Goal: Information Seeking & Learning: Learn about a topic

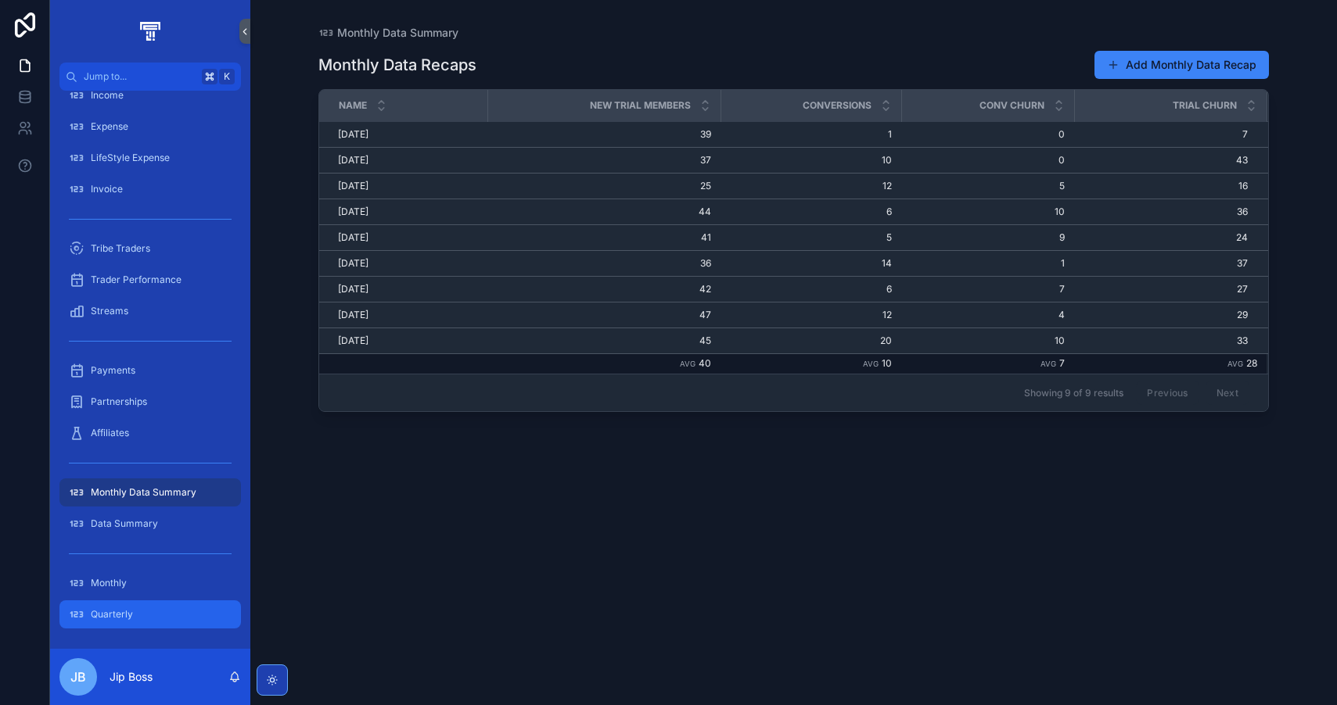
click at [124, 611] on span "Quarterly" at bounding box center [112, 614] width 42 height 13
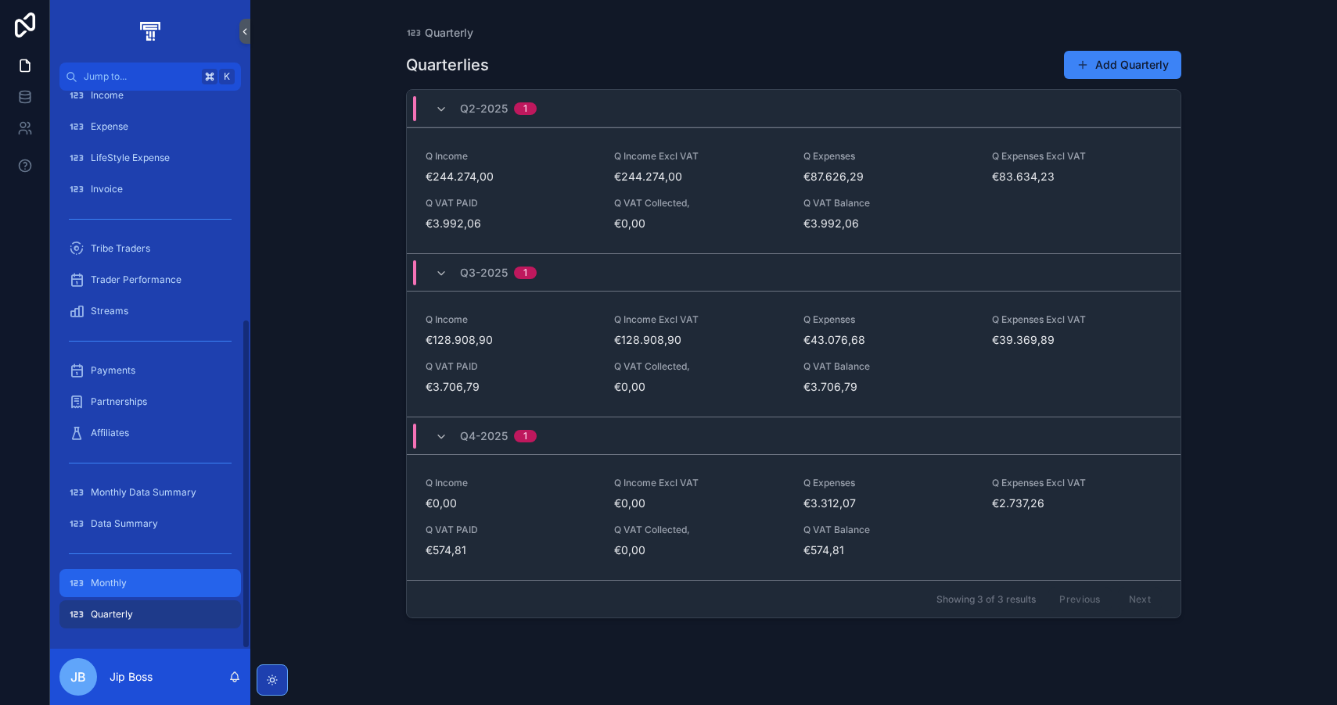
click at [146, 581] on div "Monthly" at bounding box center [150, 583] width 163 height 25
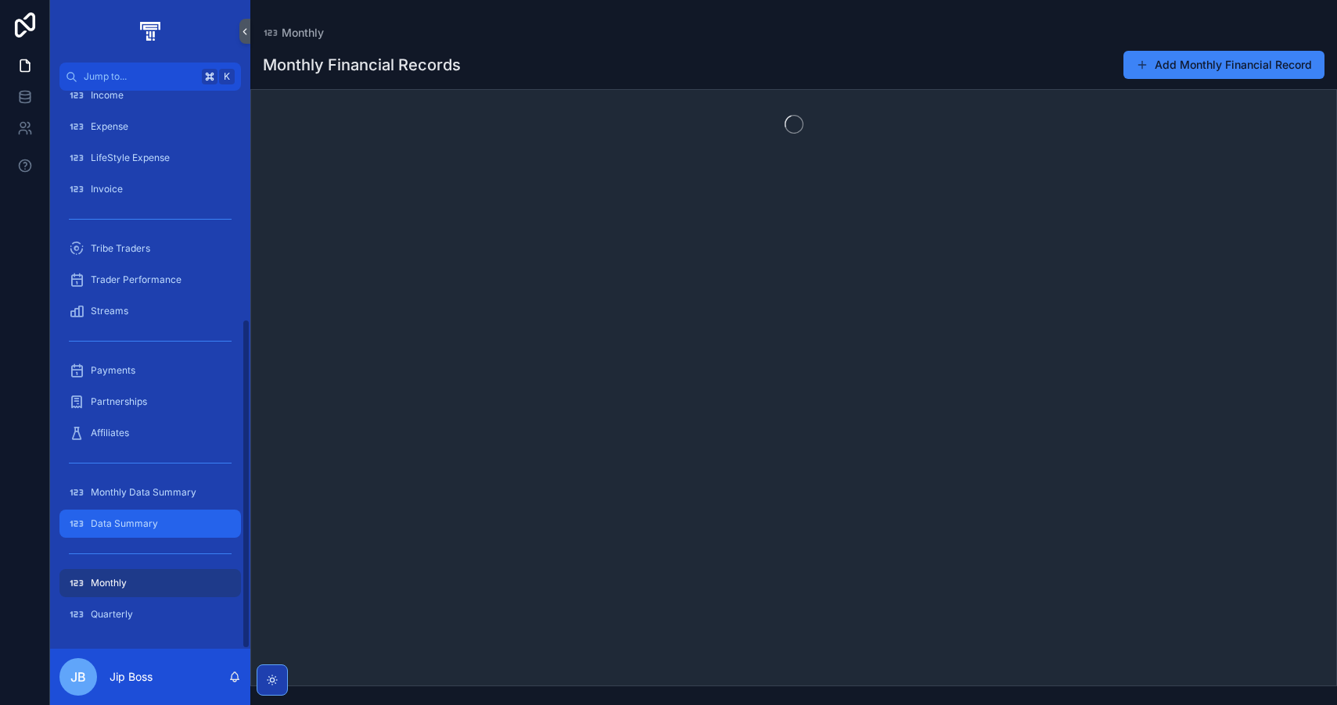
click at [153, 523] on span "Data Summary" at bounding box center [124, 524] width 67 height 13
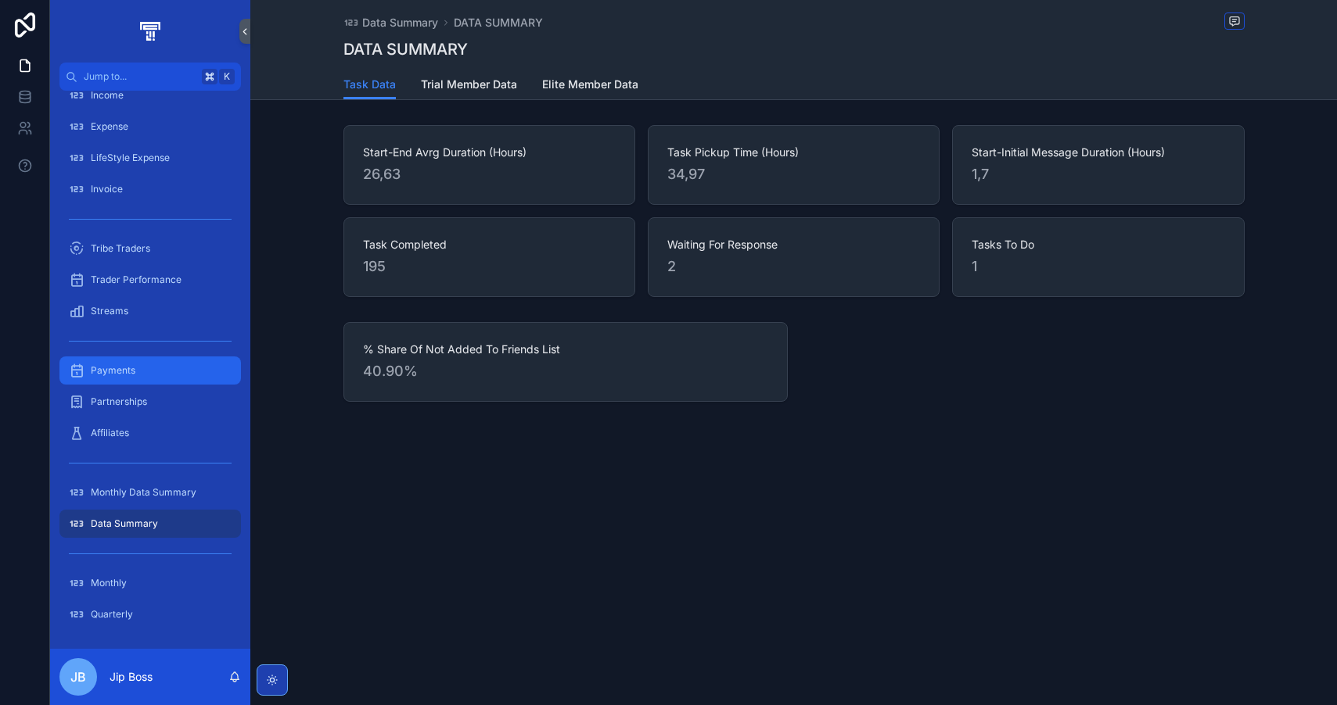
click at [159, 363] on div "Payments" at bounding box center [150, 370] width 163 height 25
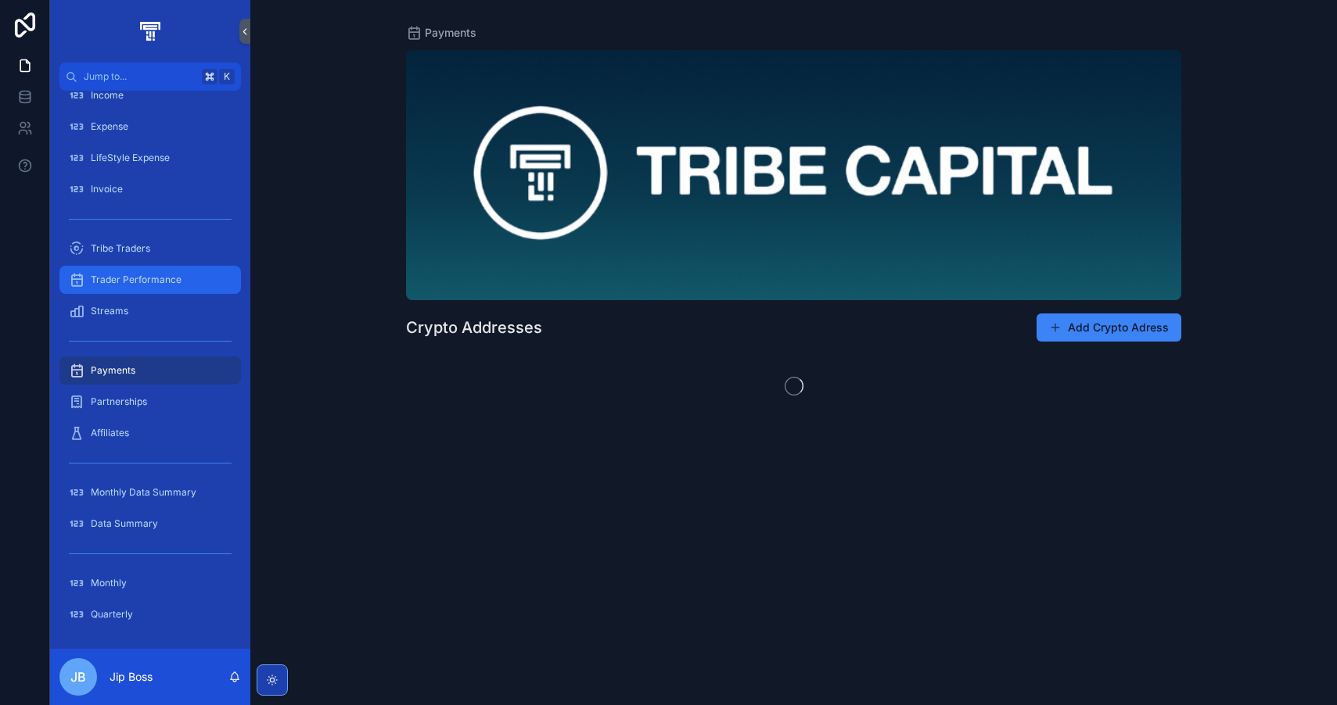
click at [163, 268] on div "Trader Performance" at bounding box center [150, 279] width 163 height 25
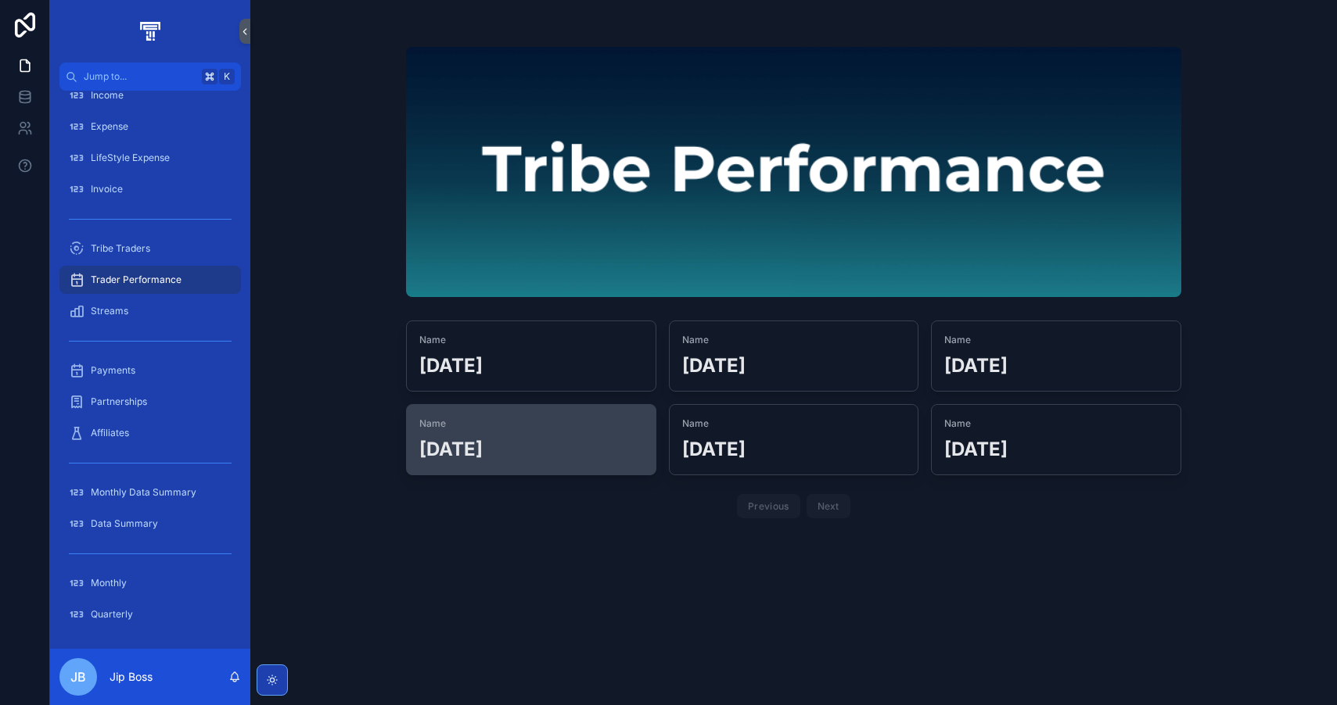
click at [600, 436] on div "Name [DATE]" at bounding box center [531, 440] width 224 height 45
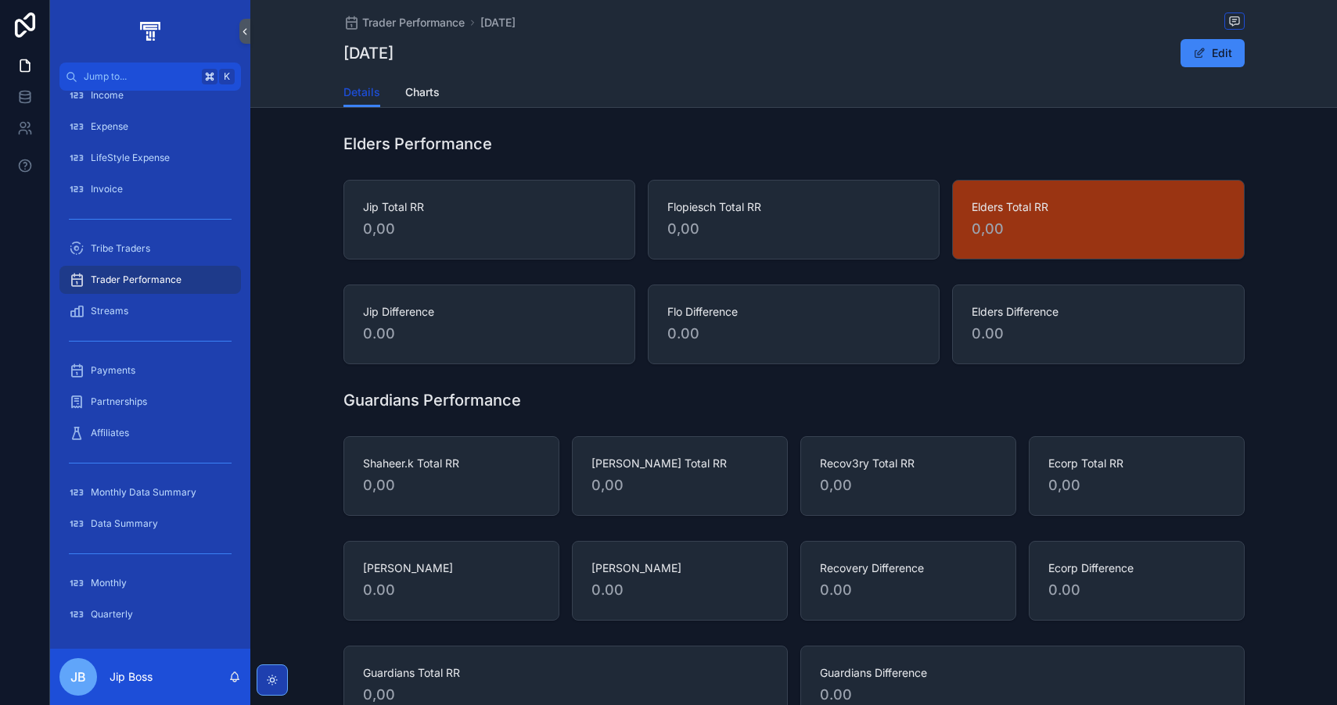
click at [371, 99] on span "Details" at bounding box center [361, 92] width 37 height 16
click at [407, 95] on span "Charts" at bounding box center [422, 92] width 34 height 16
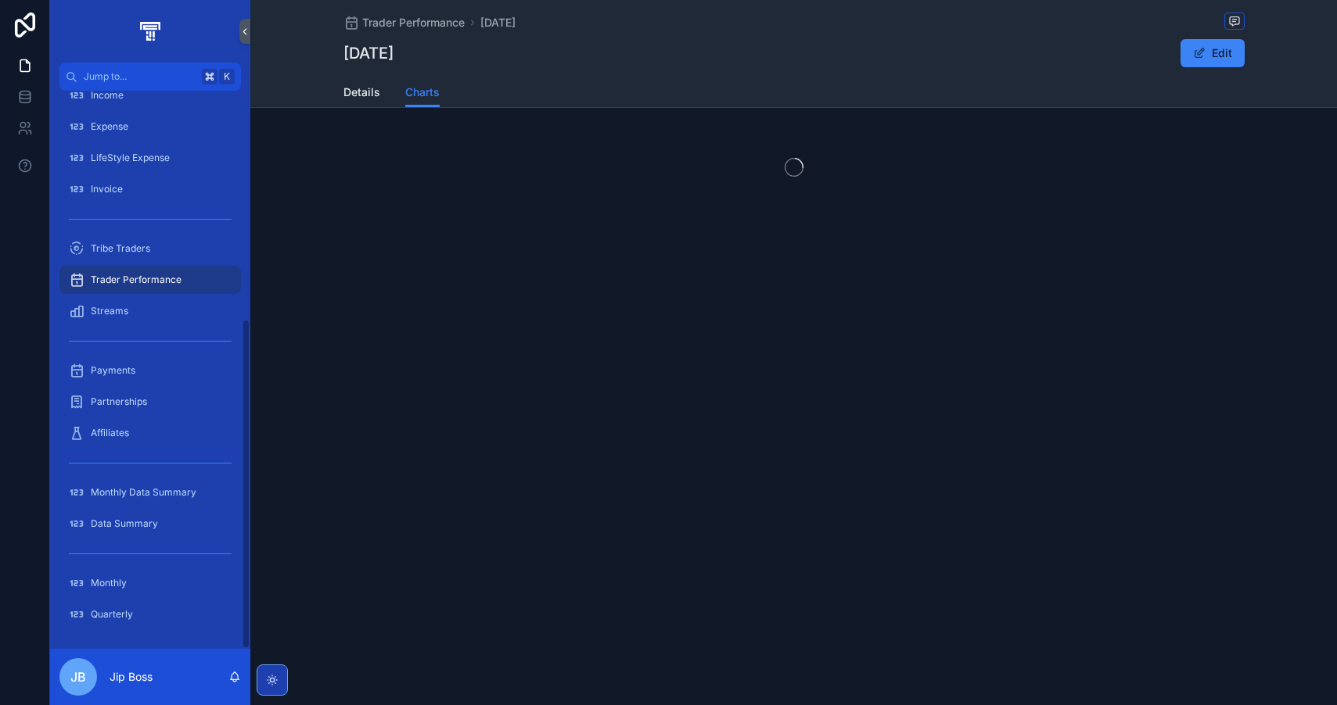
click at [196, 269] on div "Trader Performance" at bounding box center [150, 279] width 163 height 25
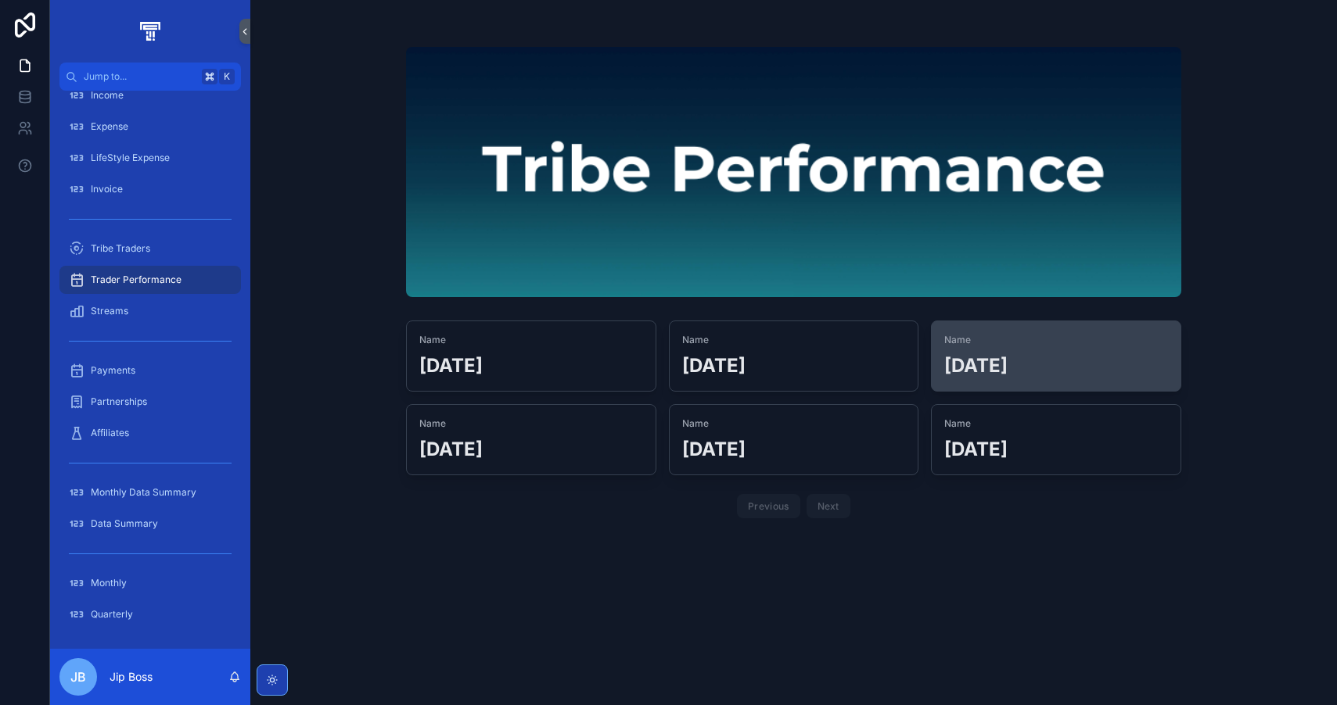
click at [1025, 343] on span "Name" at bounding box center [1056, 340] width 224 height 13
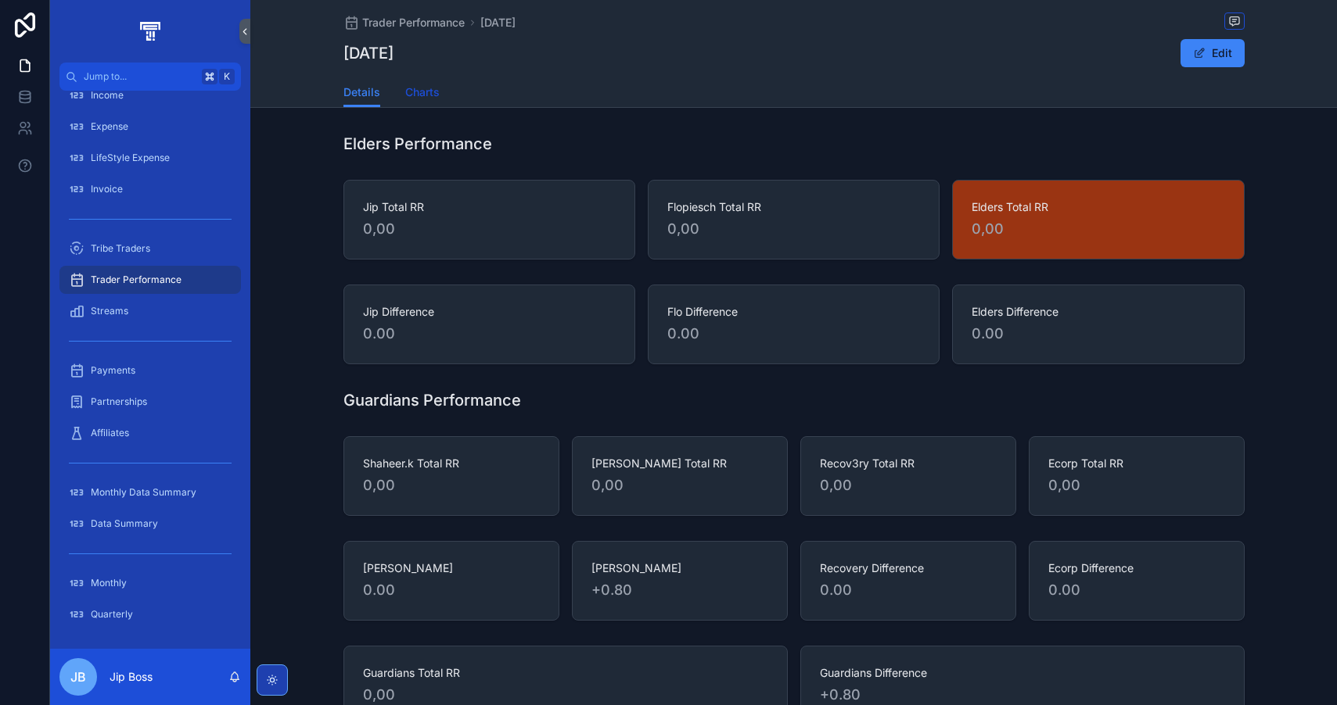
click at [425, 94] on span "Charts" at bounding box center [422, 92] width 34 height 16
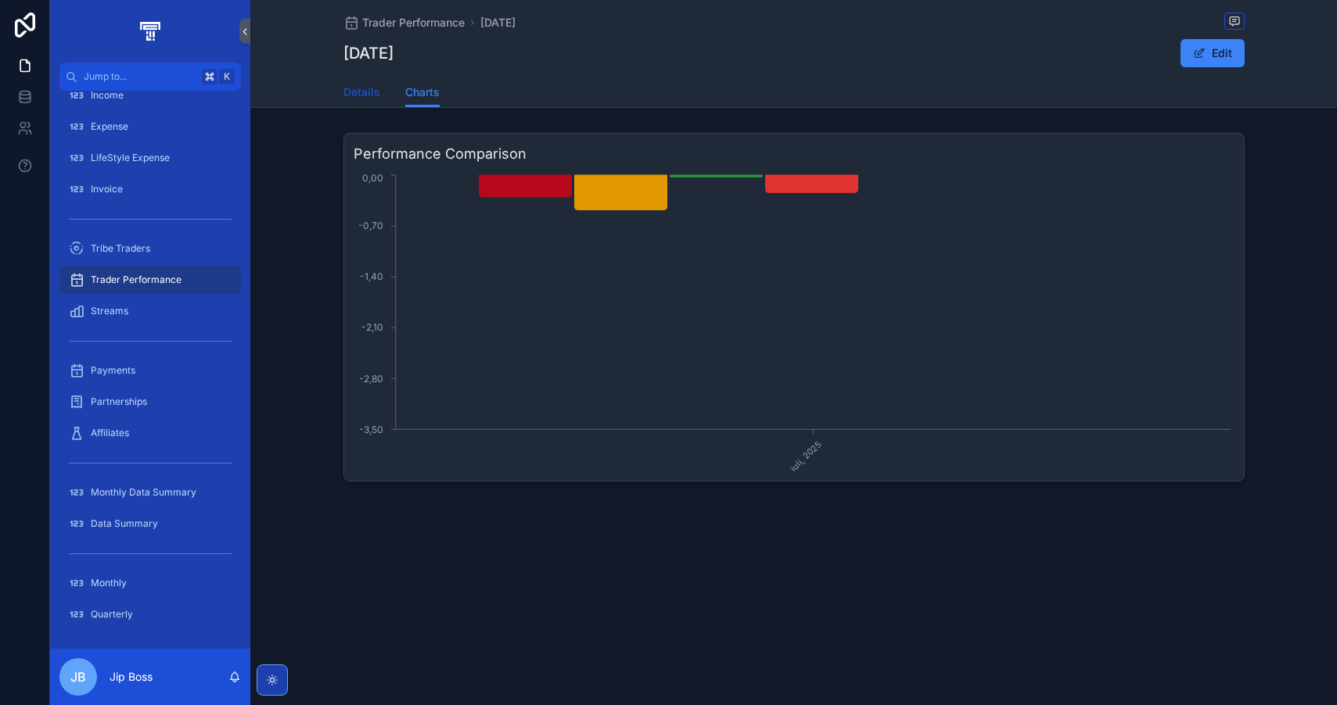
click at [364, 98] on span "Details" at bounding box center [361, 92] width 37 height 16
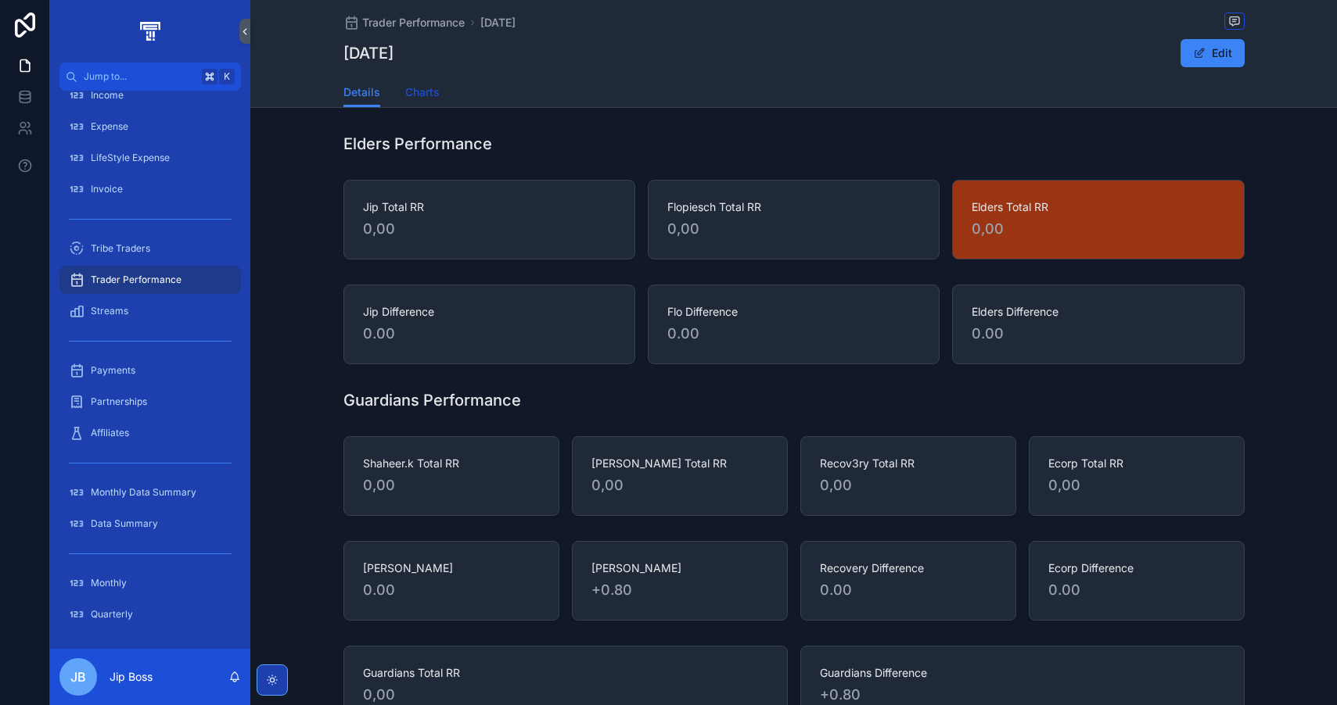
click at [429, 97] on span "Charts" at bounding box center [422, 92] width 34 height 16
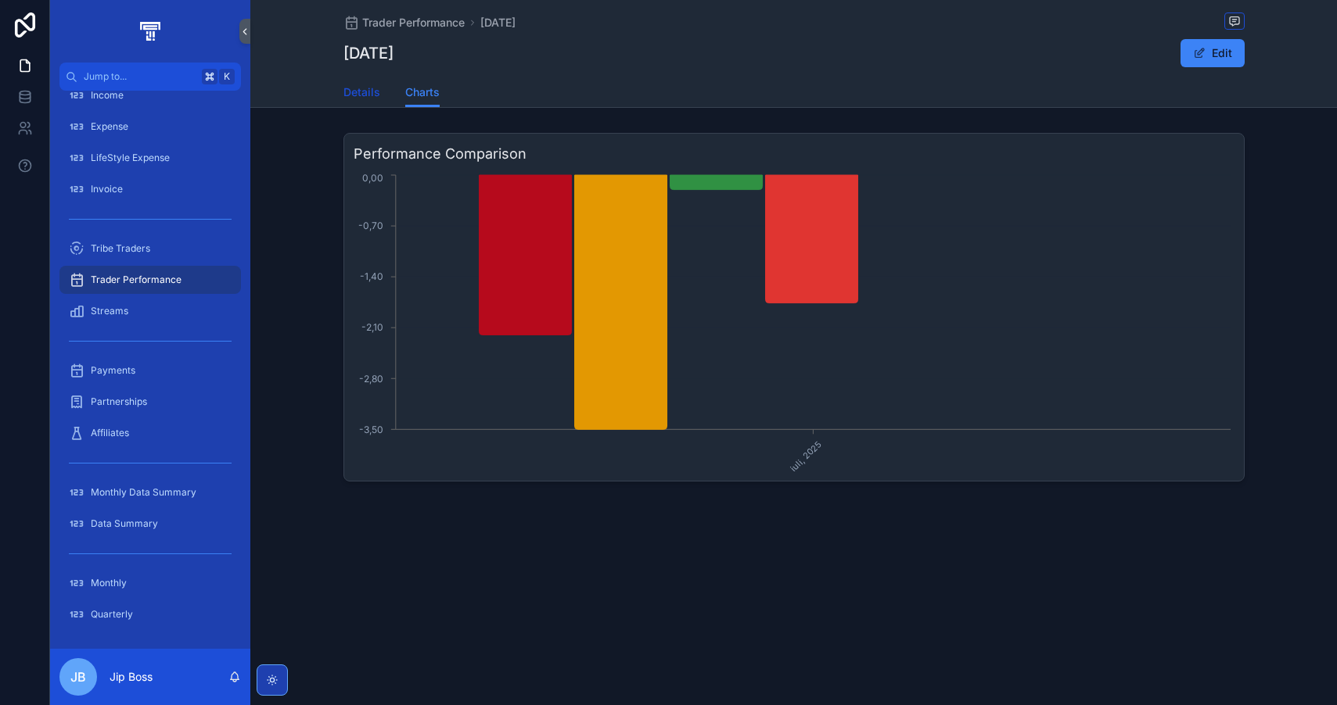
click at [368, 97] on span "Details" at bounding box center [361, 92] width 37 height 16
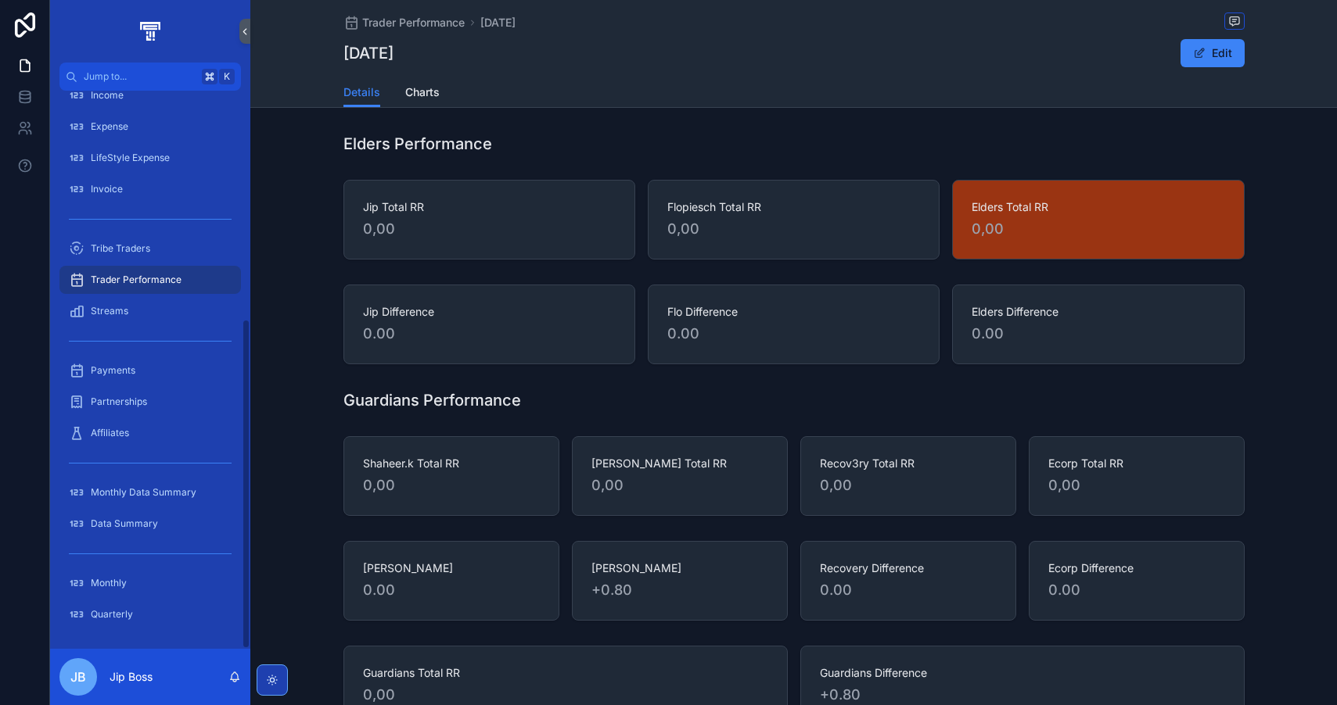
click at [193, 287] on div "Trader Performance" at bounding box center [150, 279] width 163 height 25
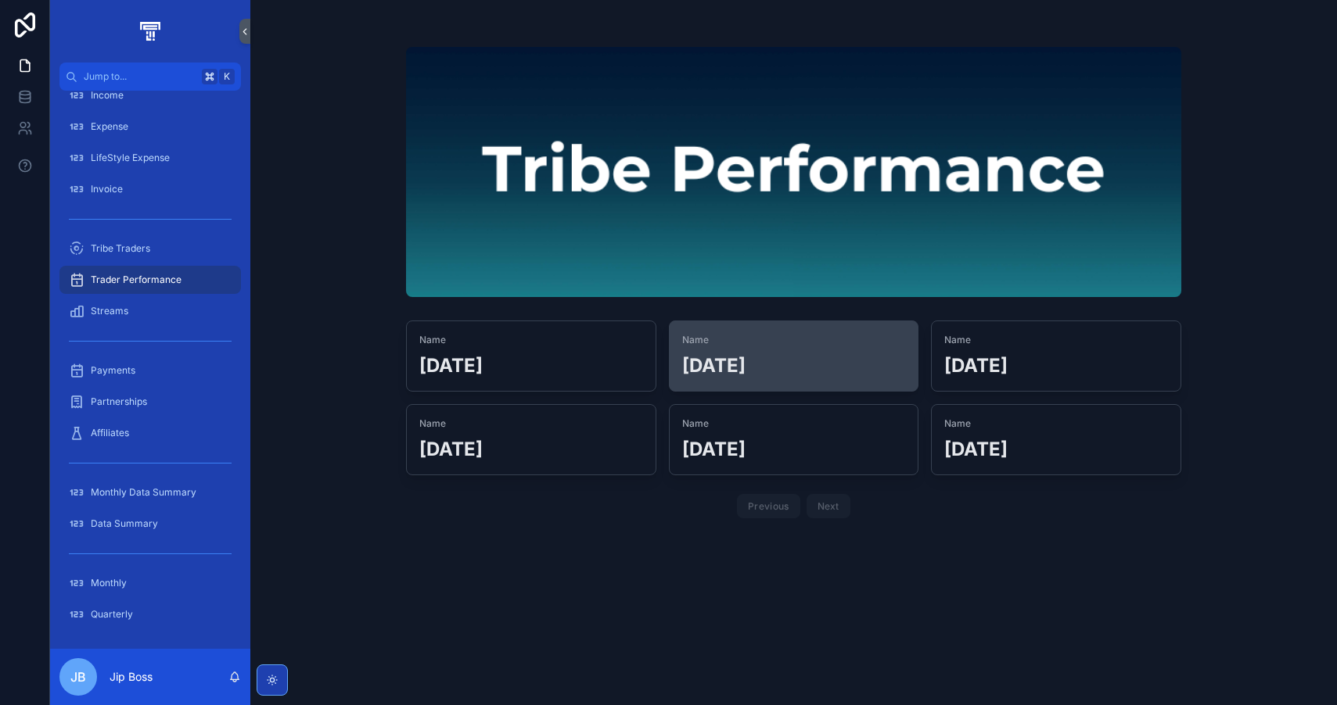
click at [853, 368] on h2 "[DATE]" at bounding box center [794, 366] width 224 height 26
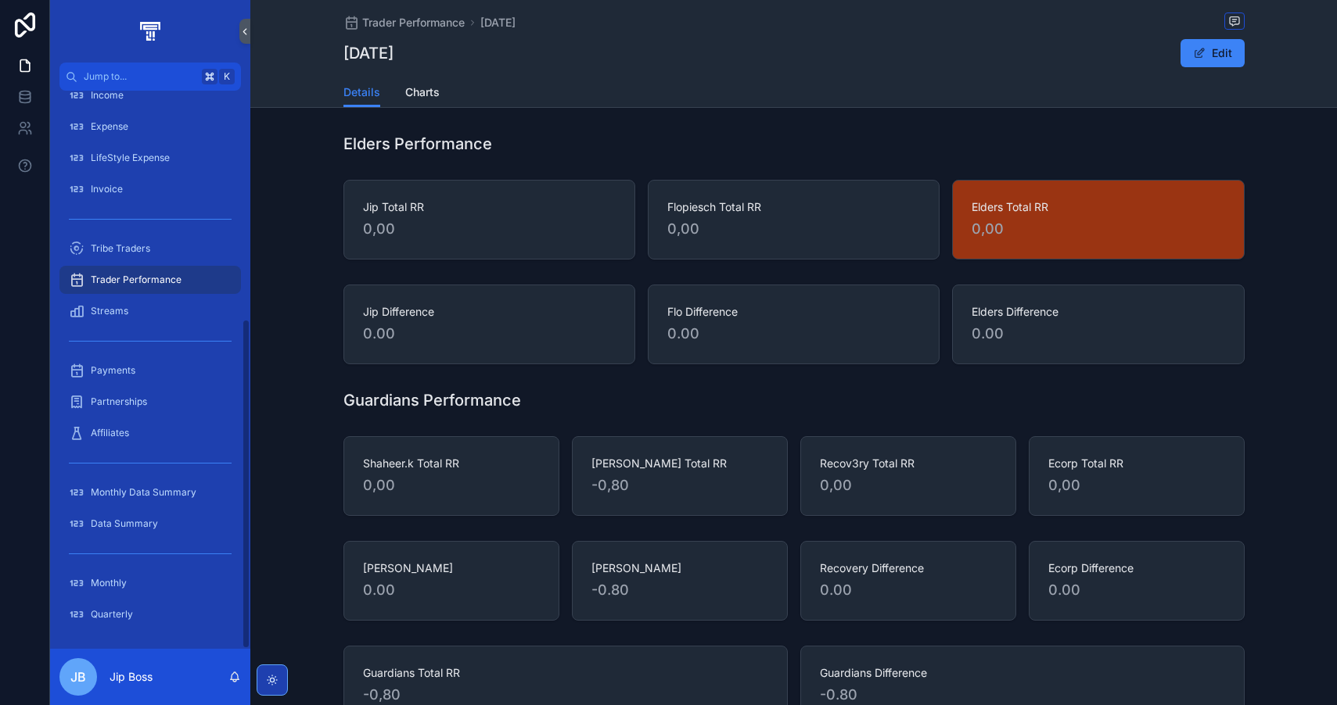
click at [196, 279] on div "Trader Performance" at bounding box center [150, 279] width 163 height 25
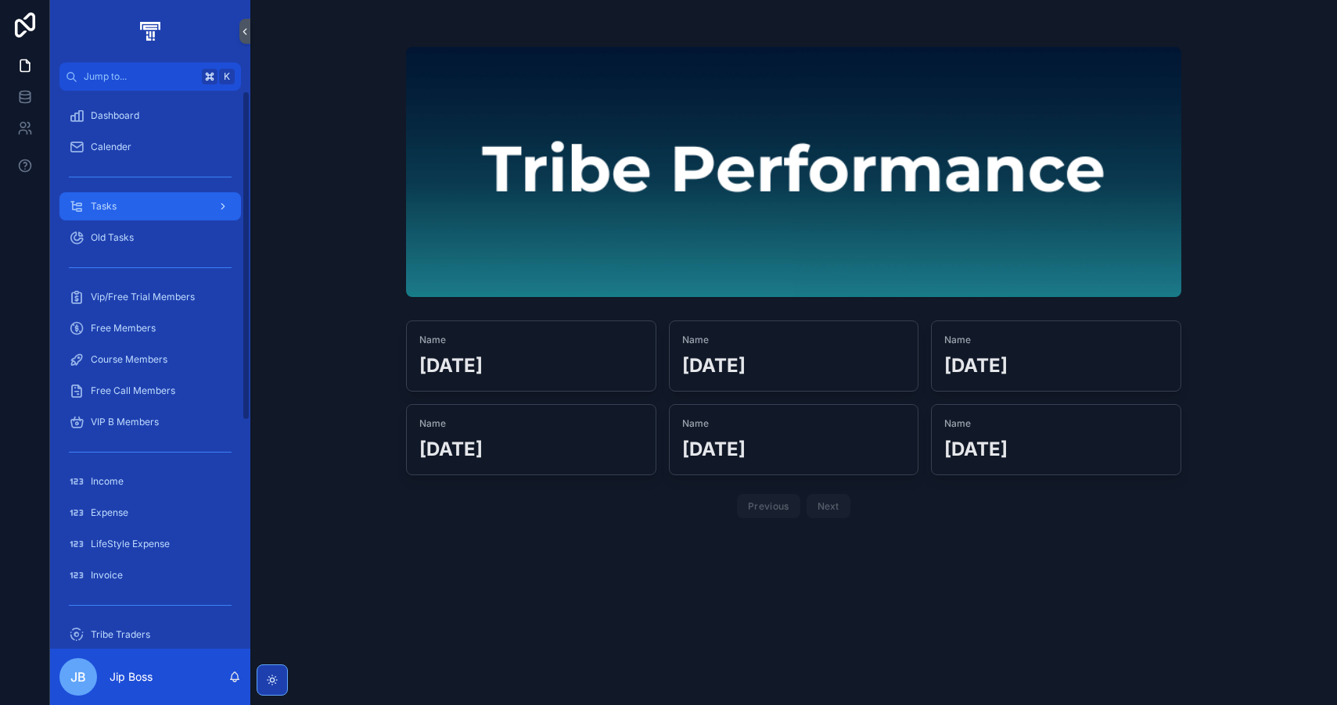
click at [150, 206] on div "Tasks" at bounding box center [150, 206] width 163 height 25
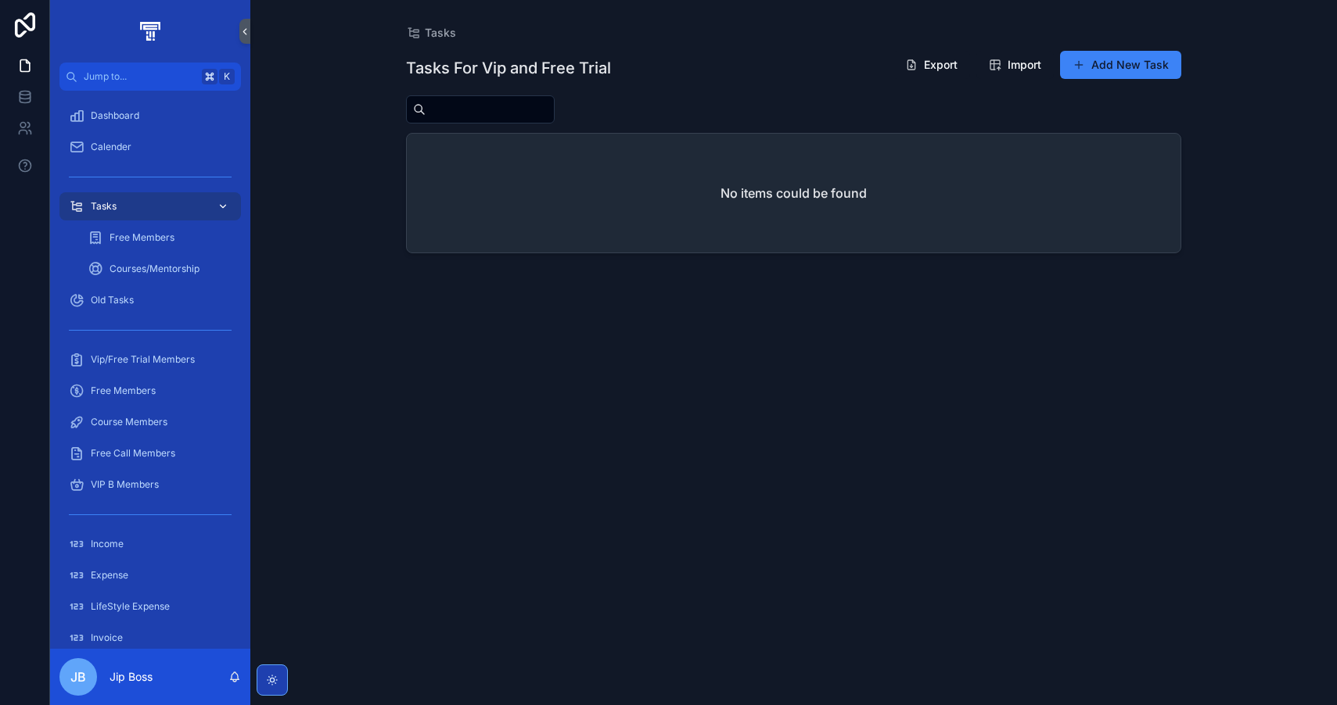
click at [150, 206] on div "Tasks" at bounding box center [150, 206] width 163 height 25
click at [125, 291] on div "Old Tasks" at bounding box center [150, 300] width 163 height 25
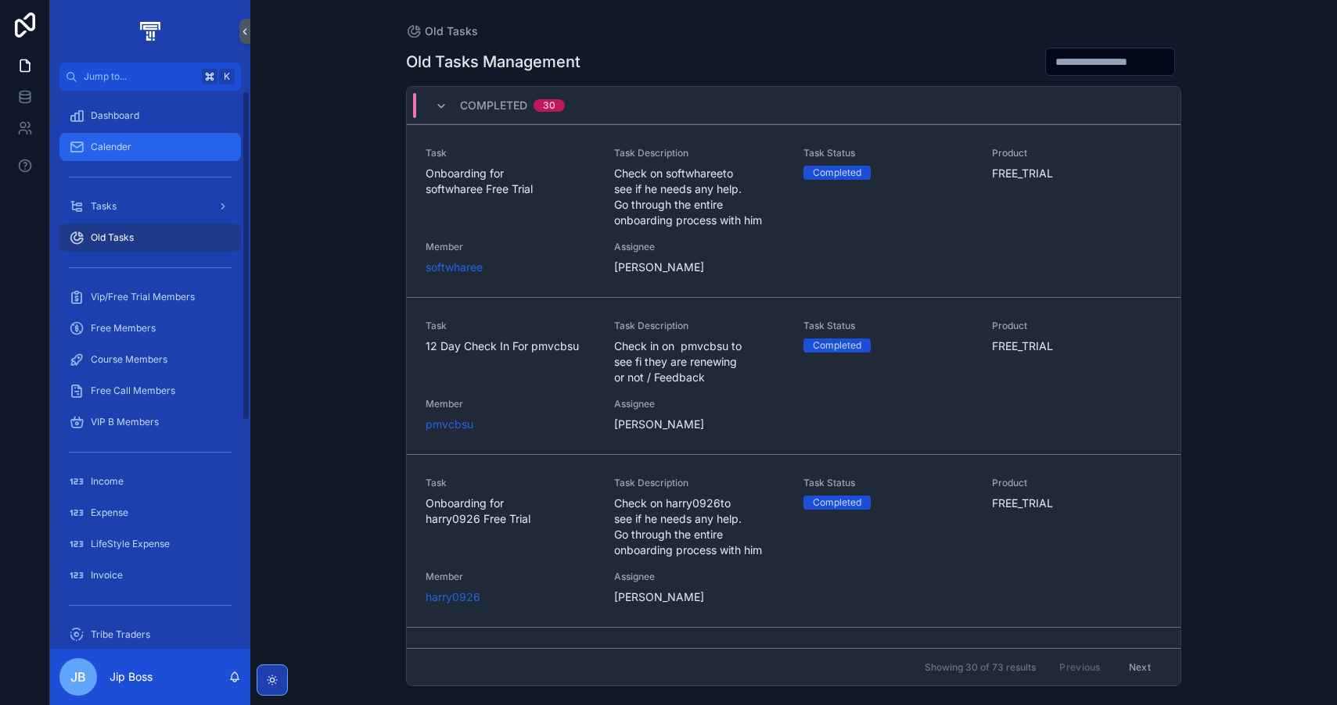
click at [125, 141] on span "Calender" at bounding box center [111, 147] width 41 height 13
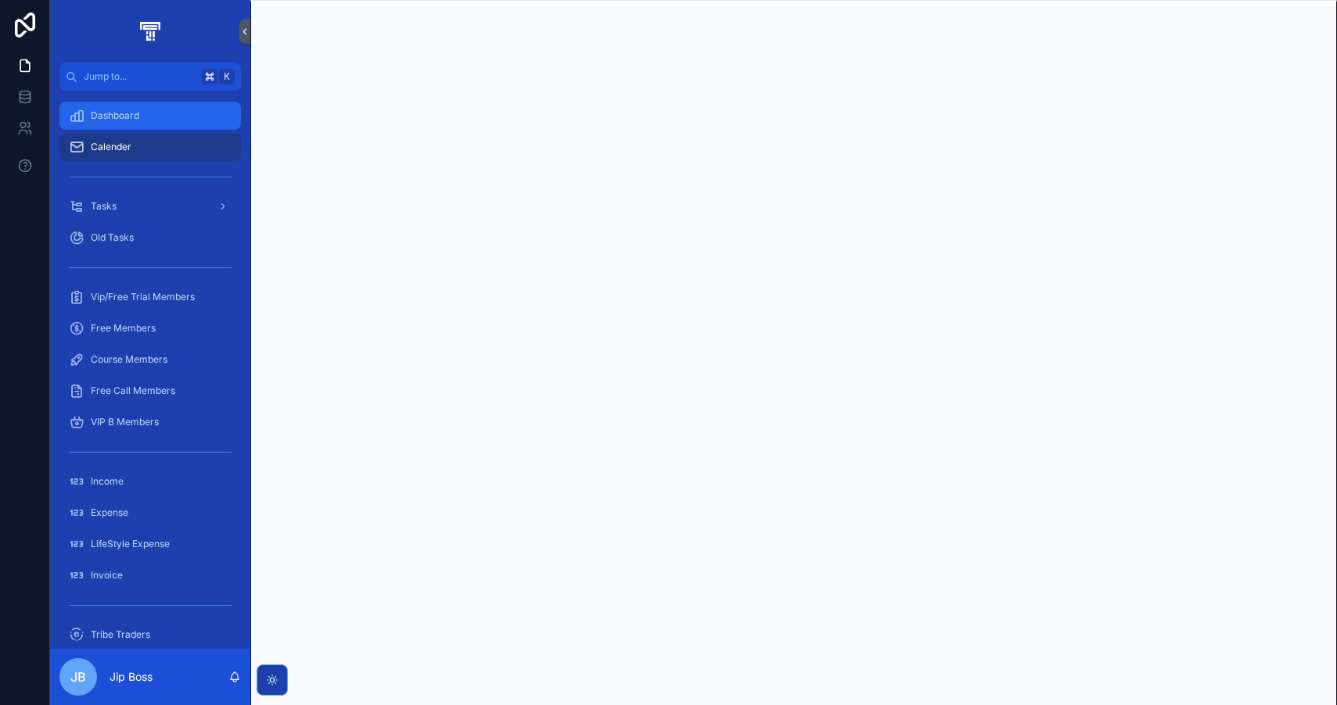
click at [133, 120] on span "Dashboard" at bounding box center [115, 115] width 48 height 13
